Goal: Use online tool/utility: Utilize a website feature to perform a specific function

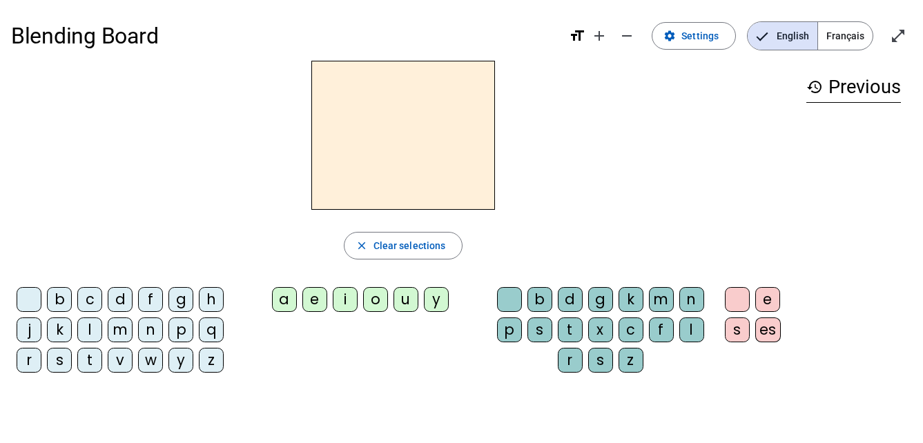
click at [90, 353] on div "t" at bounding box center [89, 360] width 25 height 25
drag, startPoint x: 90, startPoint y: 353, endPoint x: 313, endPoint y: 299, distance: 230.0
click at [313, 299] on div "e" at bounding box center [314, 299] width 25 height 25
click at [122, 298] on div "d" at bounding box center [120, 299] width 25 height 25
click at [117, 323] on div "m" at bounding box center [120, 329] width 25 height 25
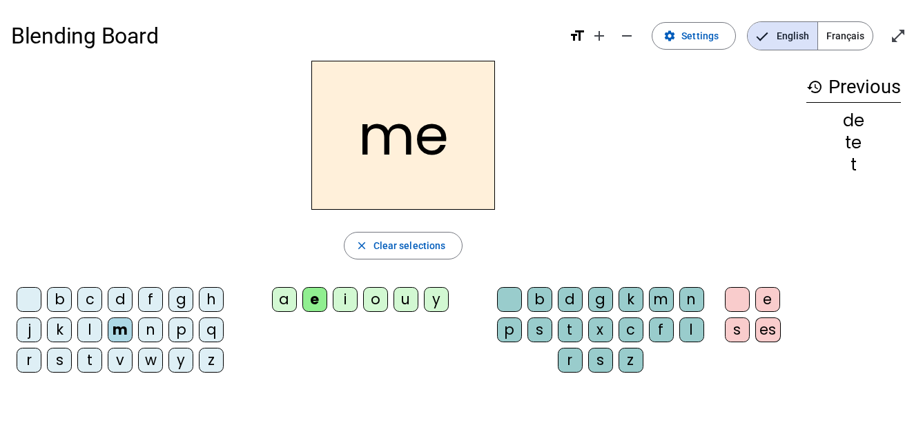
click at [284, 293] on div "a" at bounding box center [284, 299] width 25 height 25
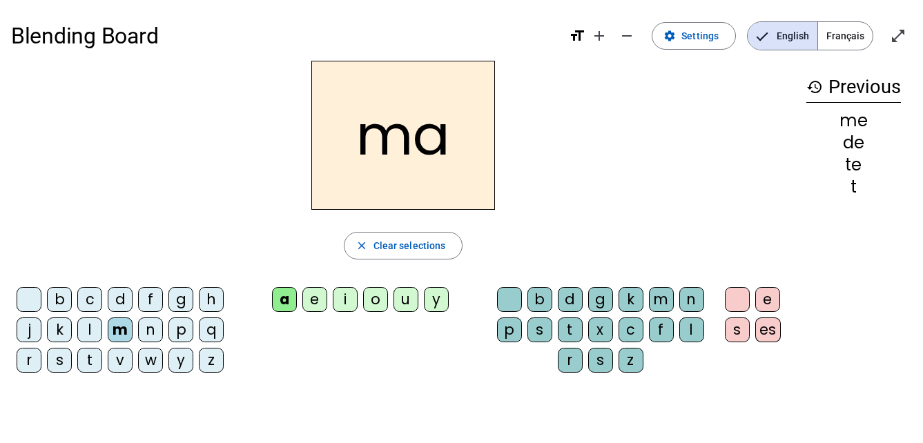
click at [692, 323] on div "l" at bounding box center [691, 329] width 25 height 25
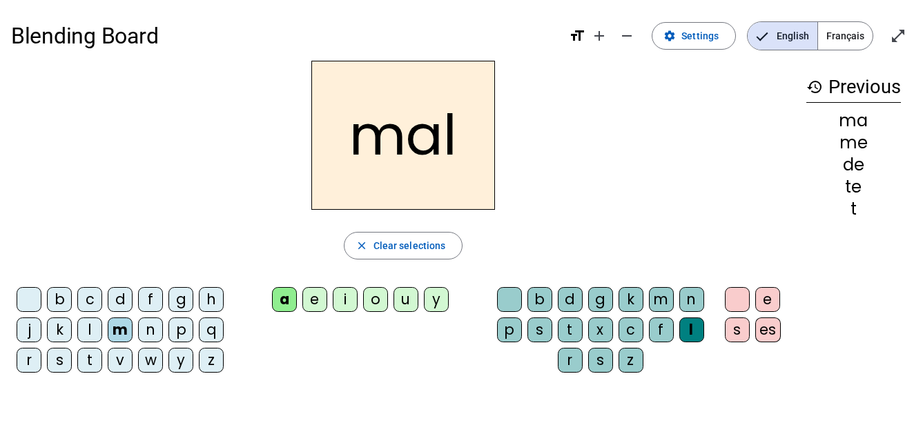
click at [345, 295] on div "i" at bounding box center [345, 299] width 25 height 25
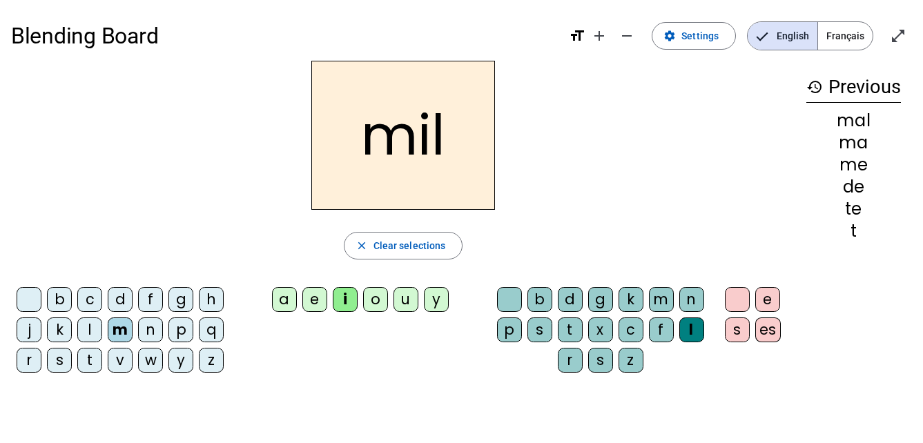
click at [918, 195] on div "Blending Board format_size add remove settings Settings English Français open_i…" at bounding box center [461, 264] width 923 height 529
